Goal: Task Accomplishment & Management: Use online tool/utility

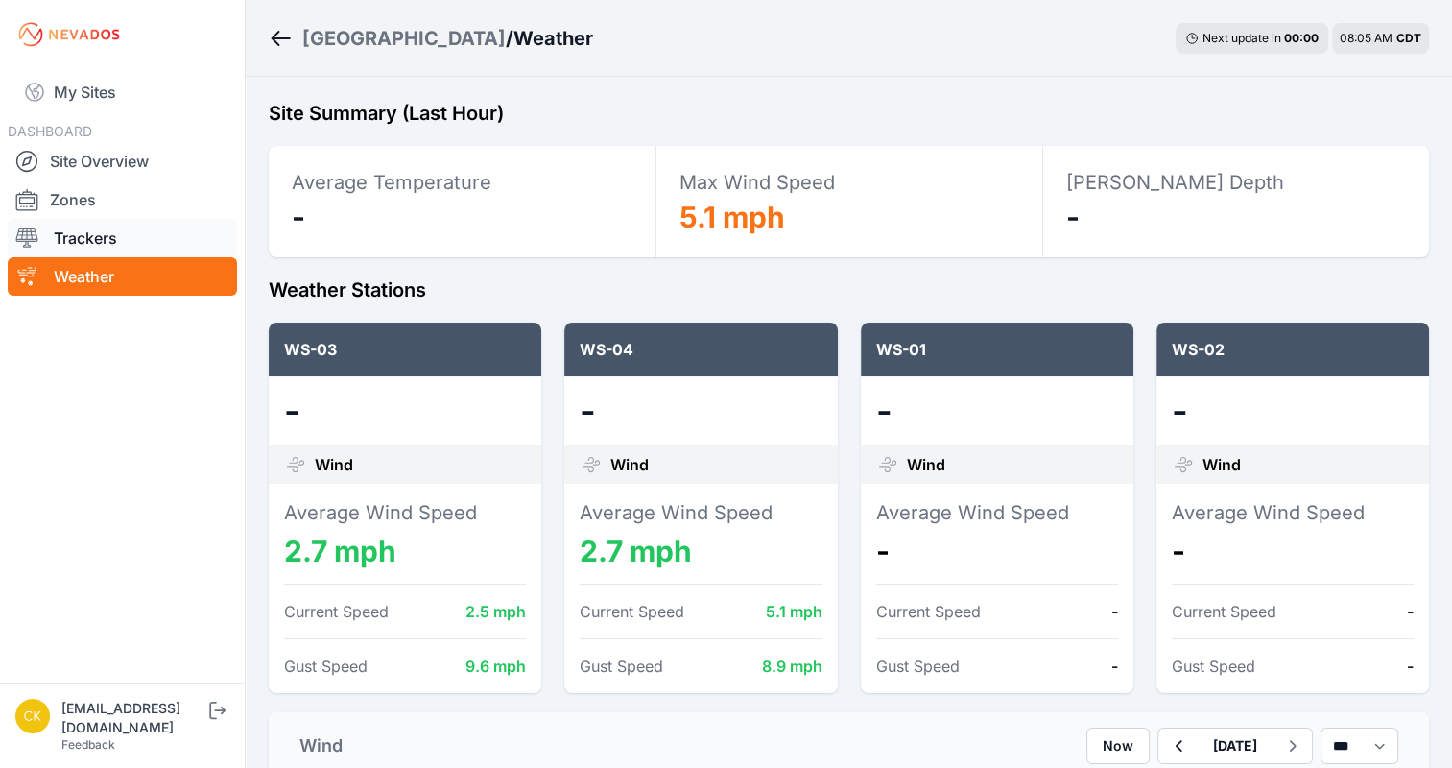
click at [104, 241] on link "Trackers" at bounding box center [122, 238] width 229 height 38
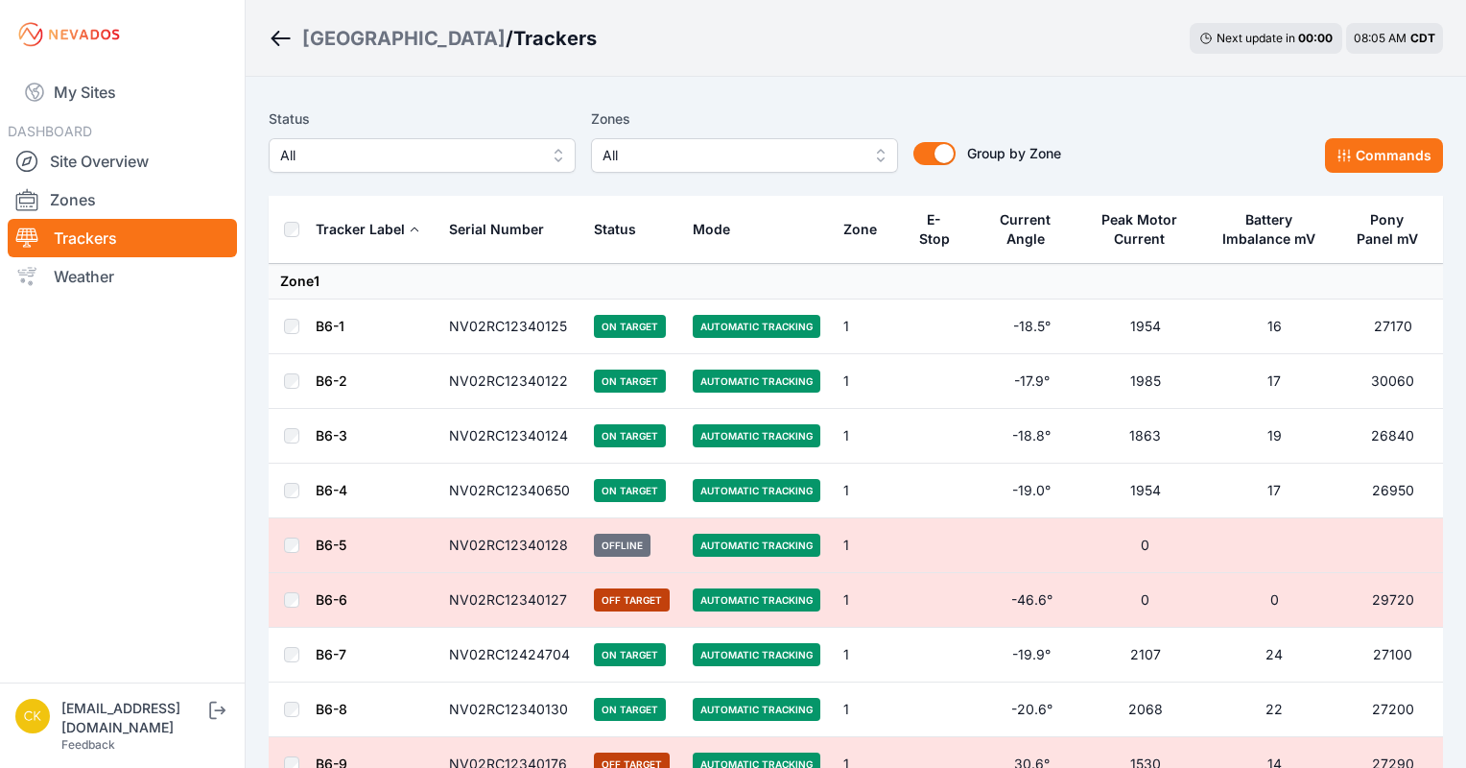
click at [694, 164] on span "All" at bounding box center [731, 155] width 257 height 23
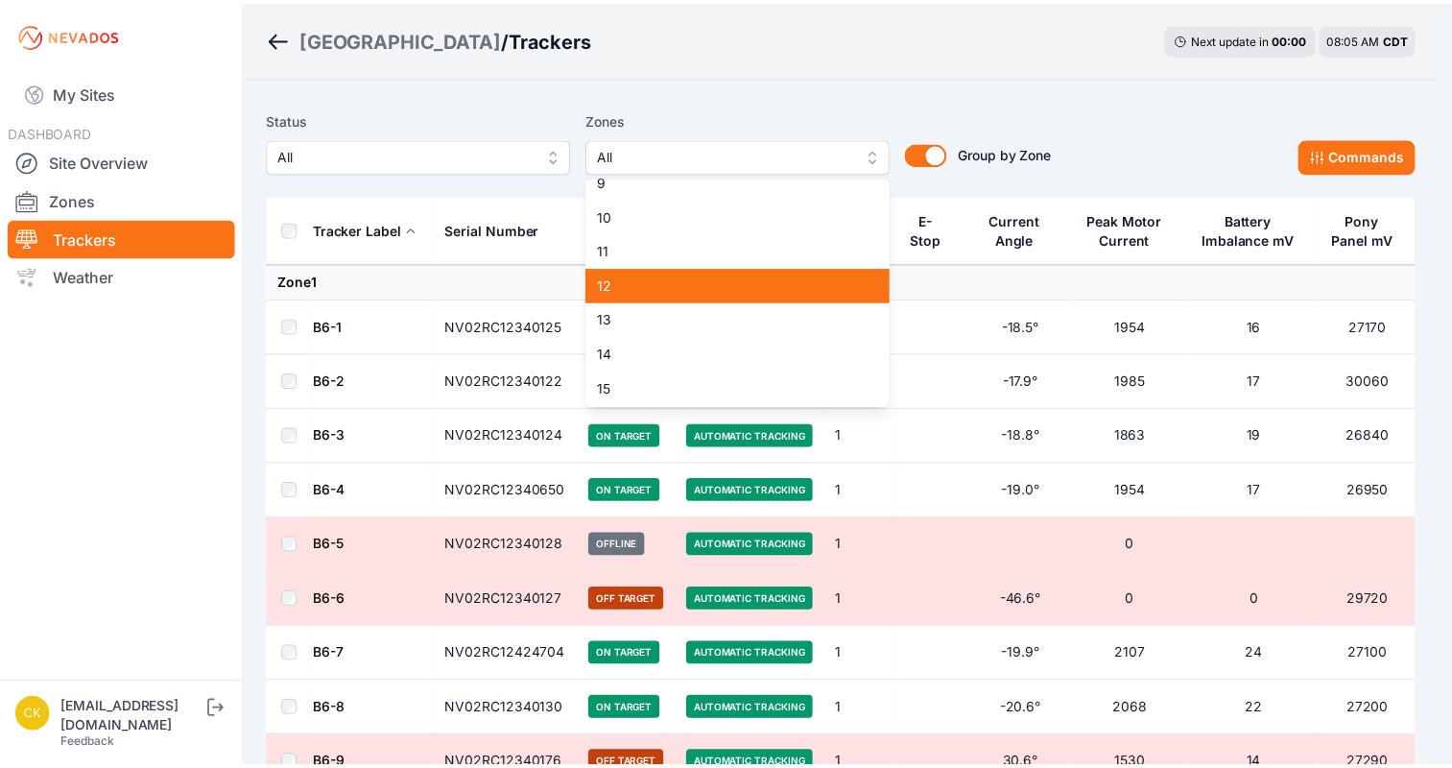
scroll to position [296, 0]
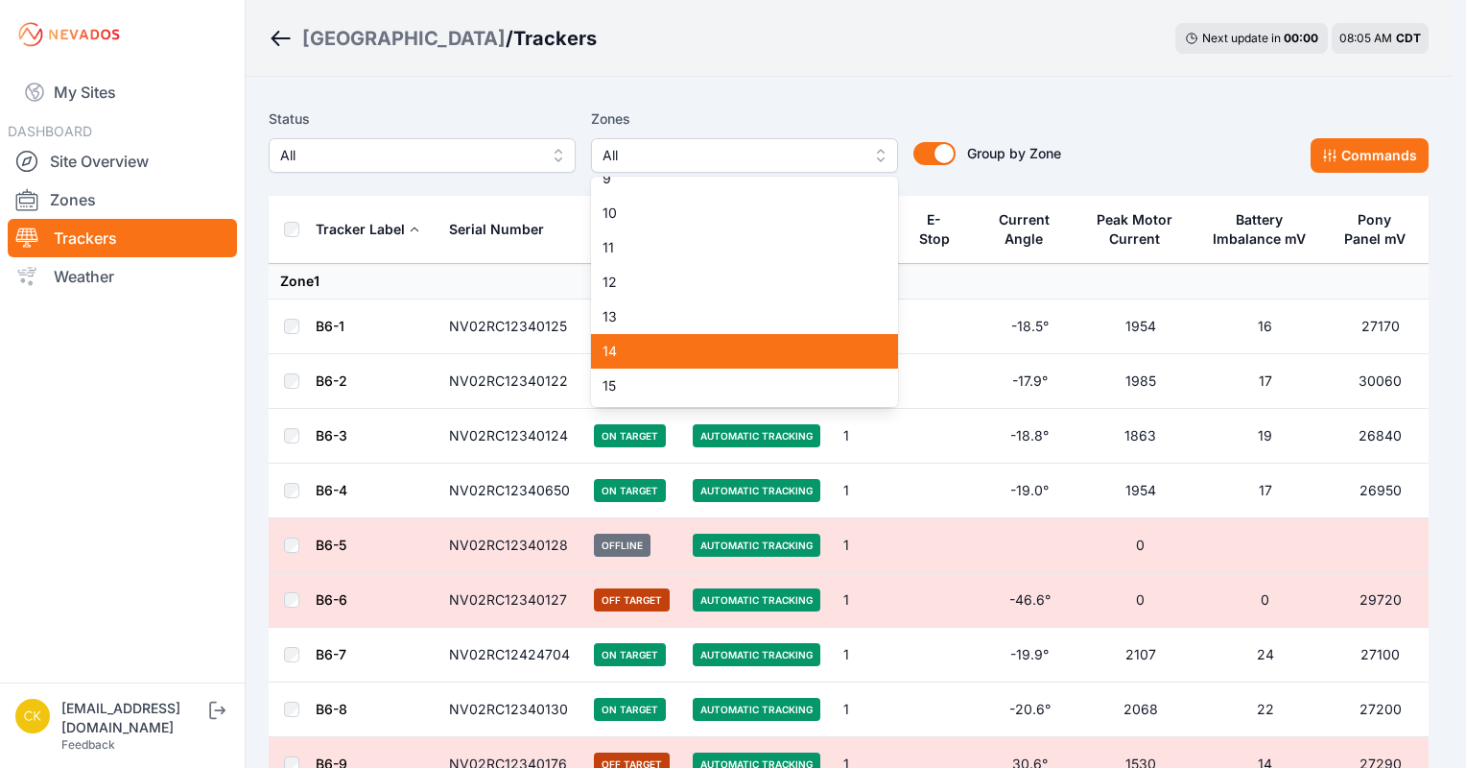
click at [695, 356] on span "14" at bounding box center [733, 351] width 261 height 19
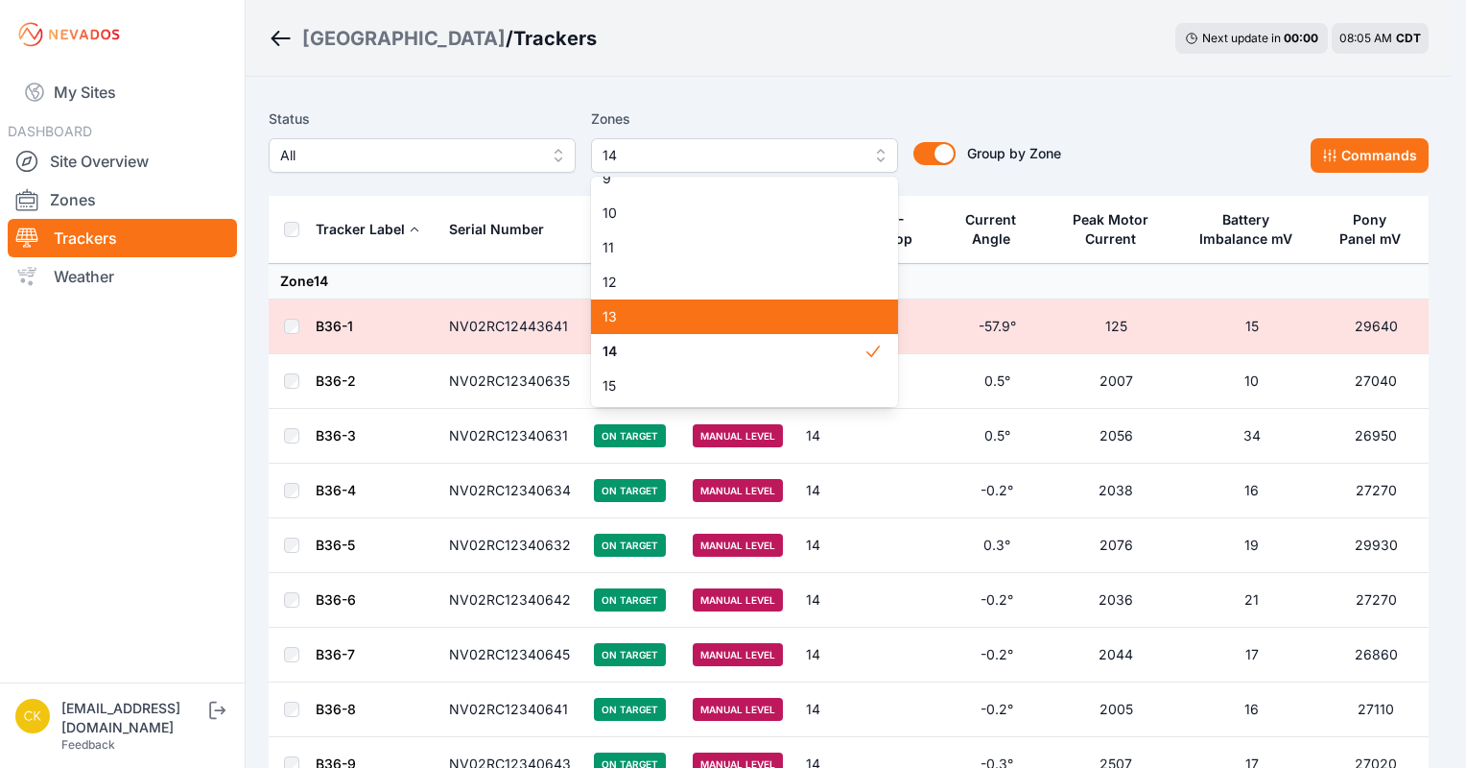
click at [714, 321] on span "13" at bounding box center [733, 316] width 261 height 19
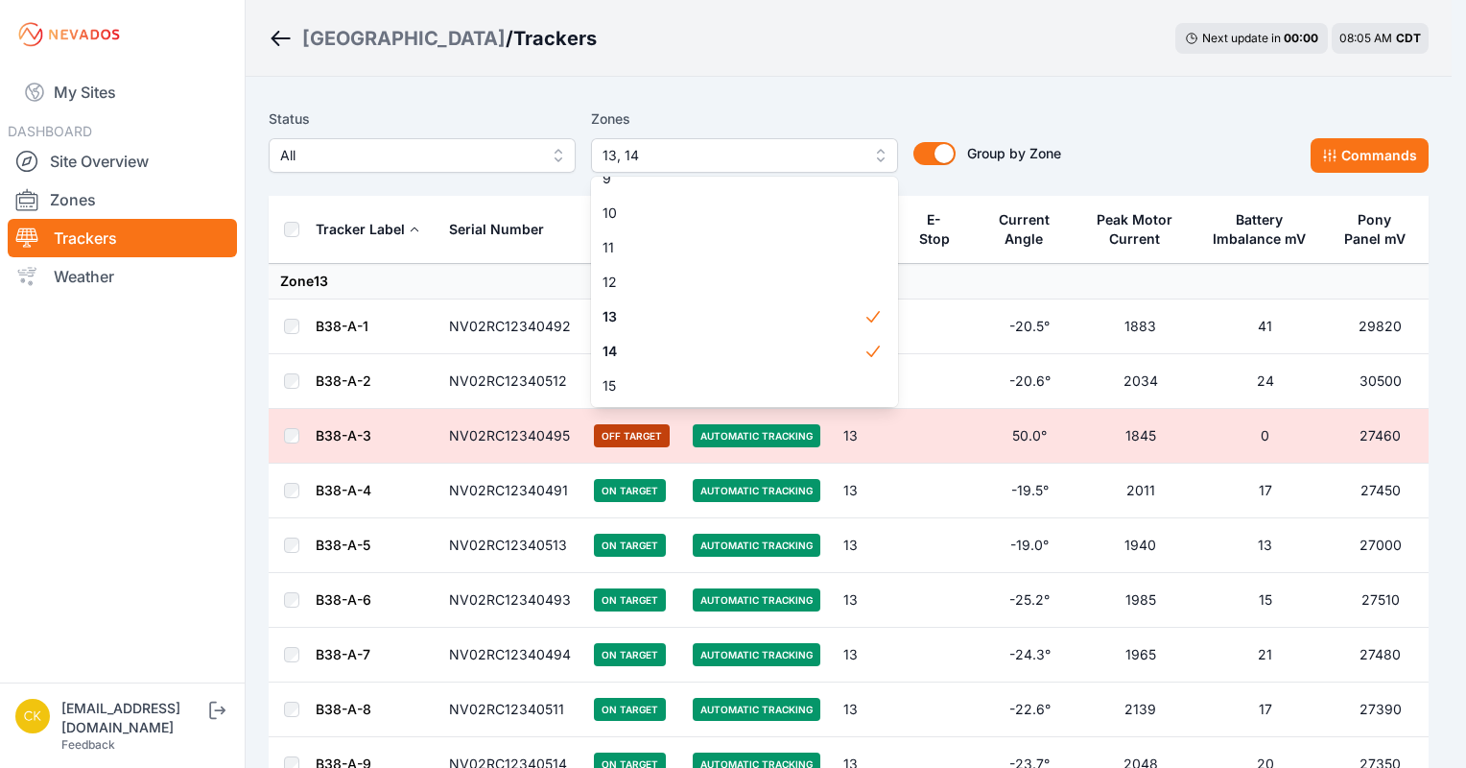
click at [454, 102] on div "Status All Zones 13, 14 1 2 3 4 5 6 7 8 9 10 11 12 13 14 15 Group by Zone Group…" at bounding box center [849, 148] width 1160 height 96
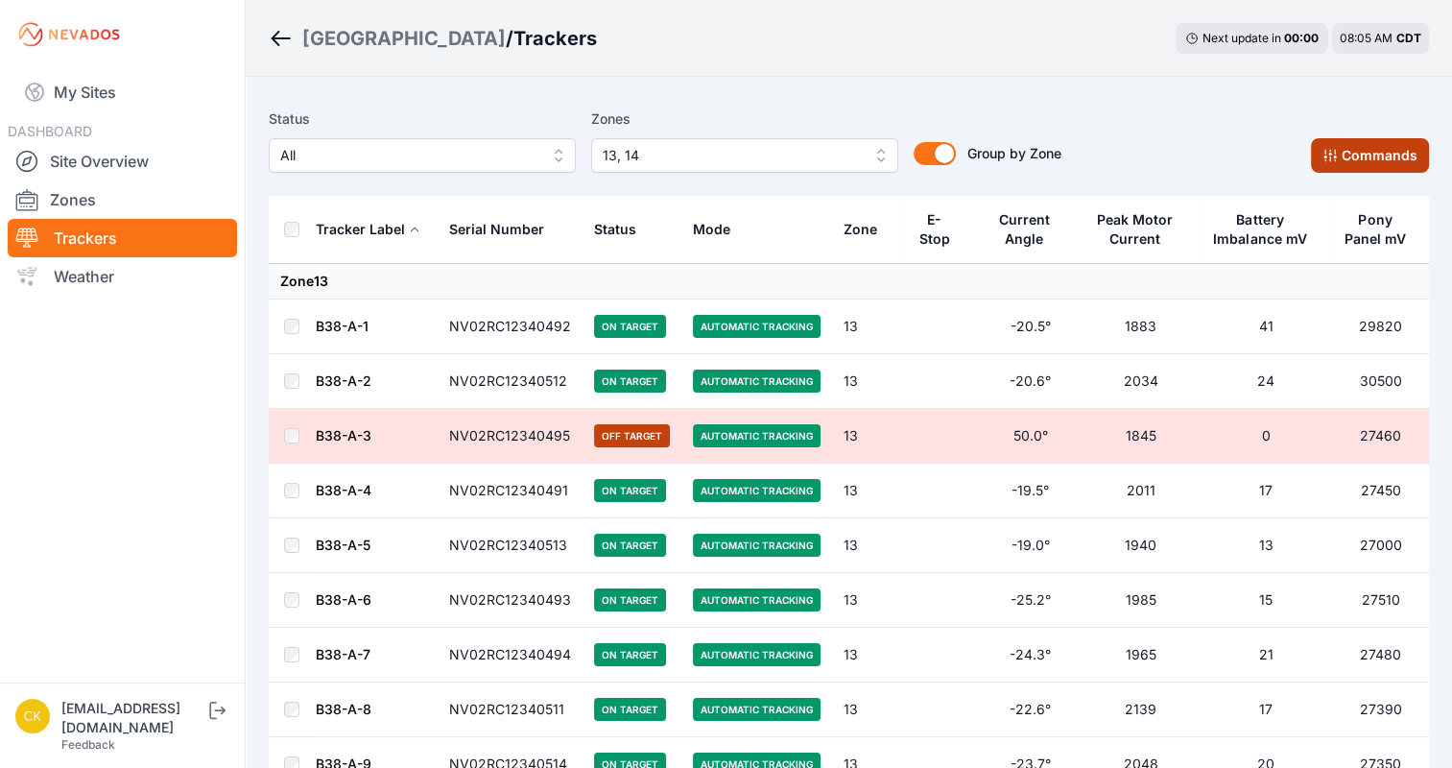
click at [1333, 161] on icon at bounding box center [1329, 155] width 15 height 15
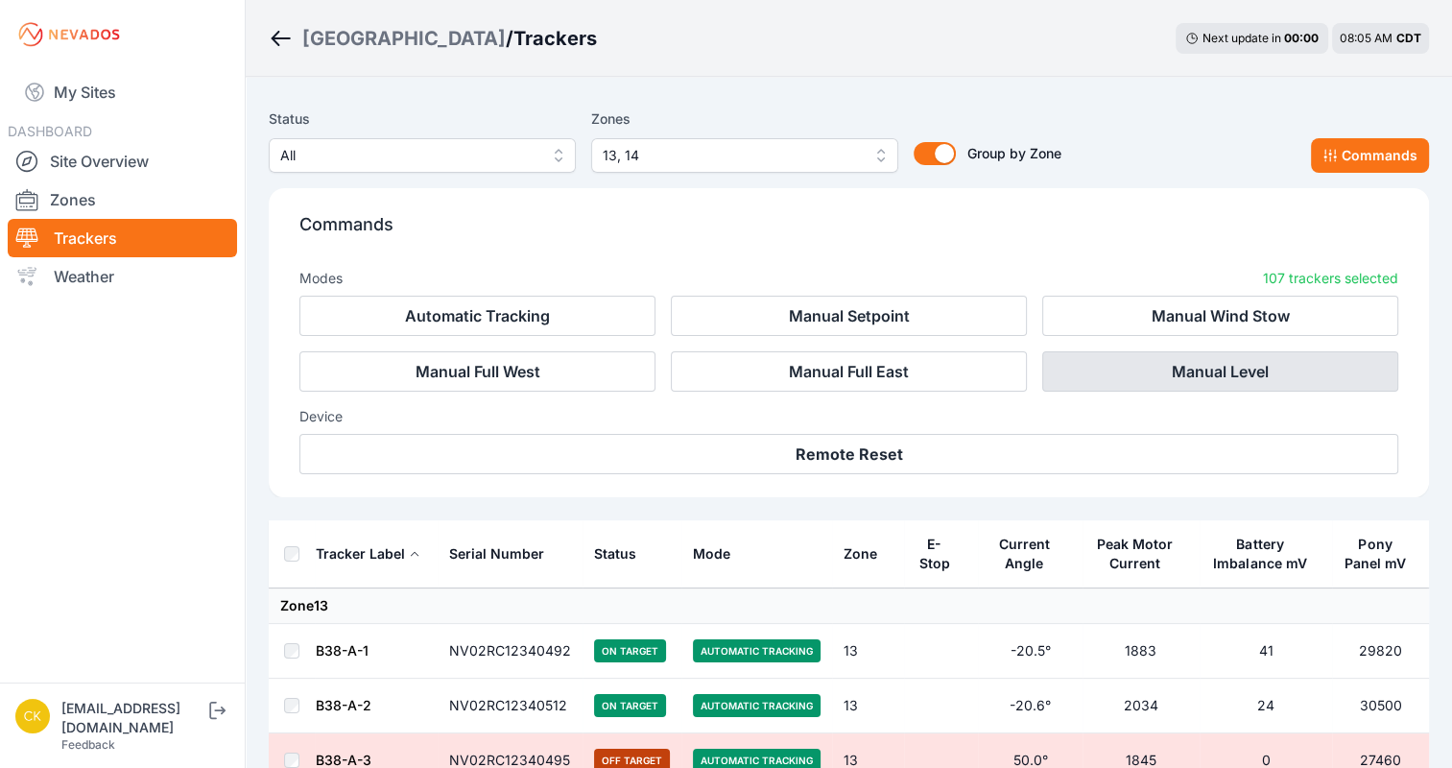
click at [1237, 376] on button "Manual Level" at bounding box center [1220, 371] width 356 height 40
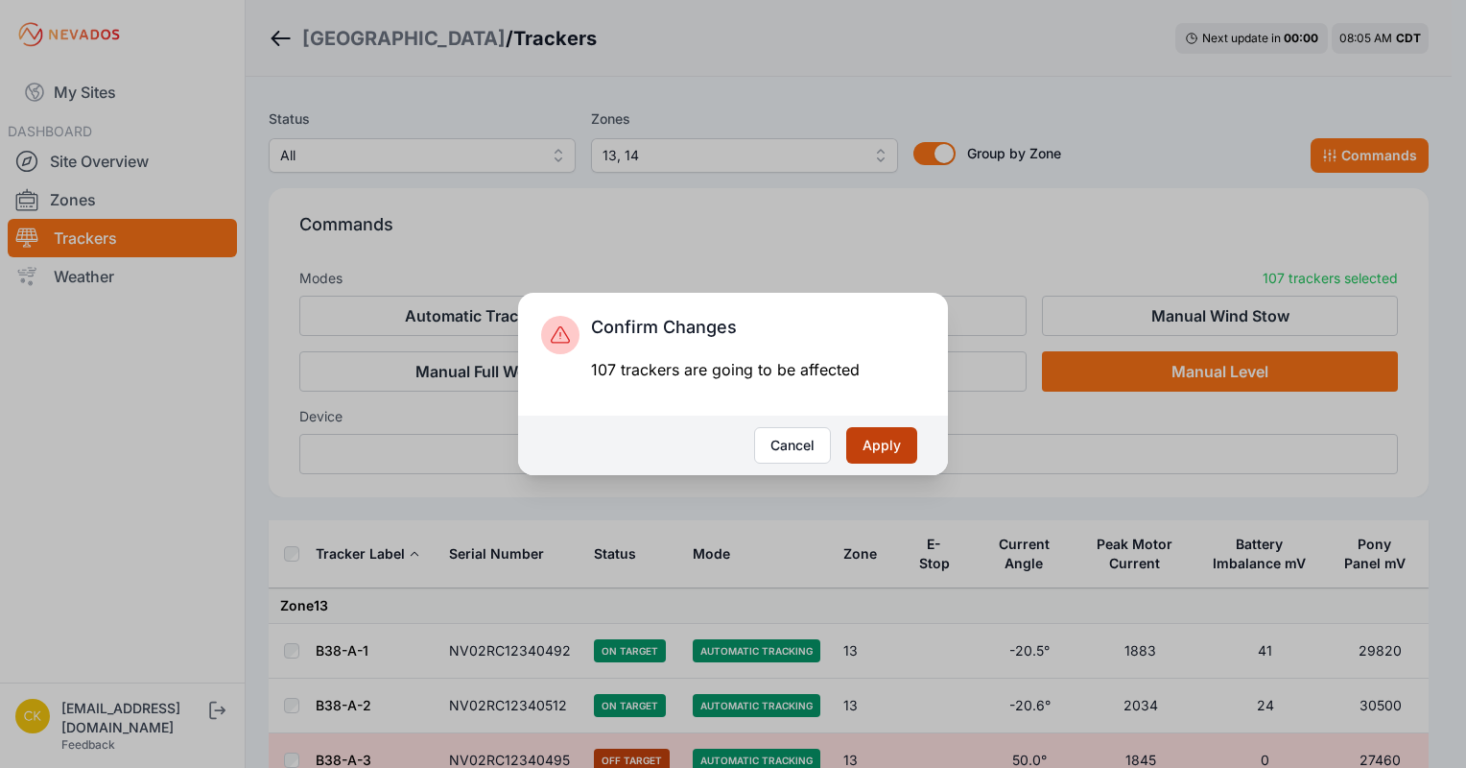
click at [887, 453] on button "Apply" at bounding box center [881, 445] width 71 height 36
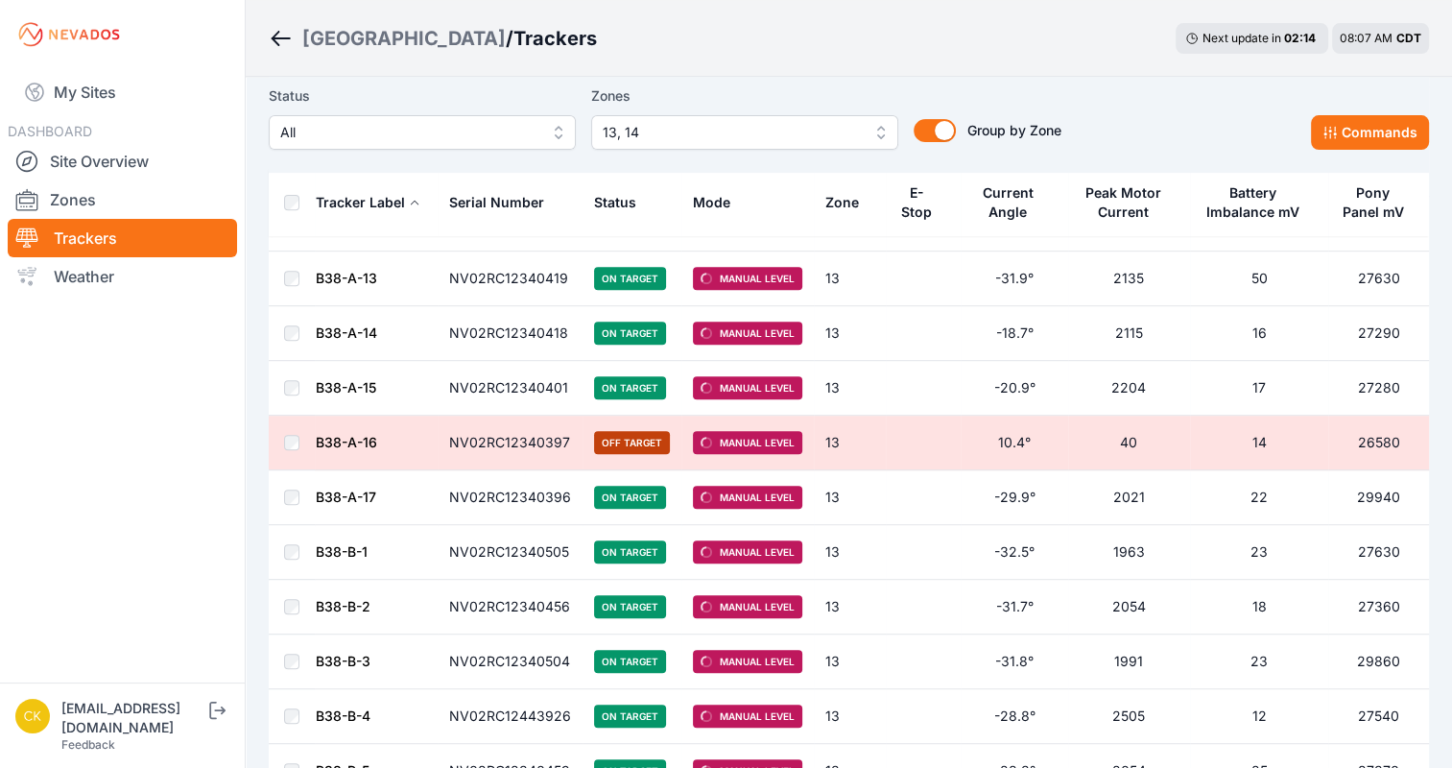
scroll to position [672, 0]
